Goal: Ask a question

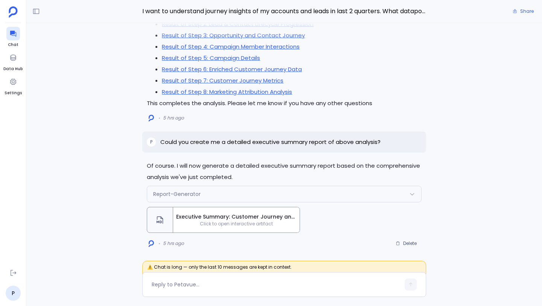
click at [247, 222] on span "Click to open interactive artifact" at bounding box center [236, 223] width 126 height 6
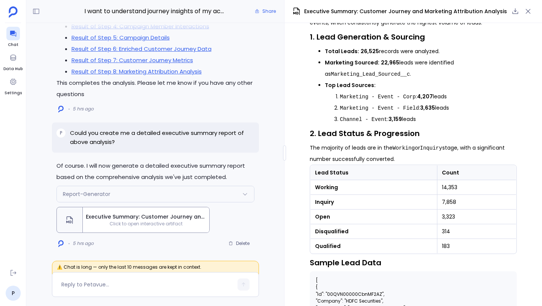
scroll to position [489, 0]
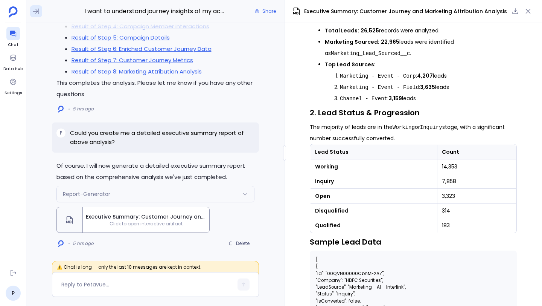
click at [41, 12] on button at bounding box center [36, 11] width 12 height 12
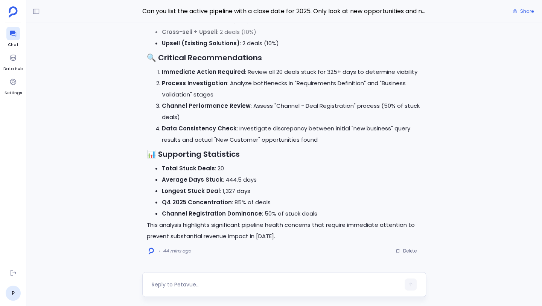
click at [189, 283] on textarea at bounding box center [276, 284] width 248 height 8
type textarea "Can you present this analysis in a table?"
click at [408, 285] on icon "button" at bounding box center [410, 283] width 5 height 5
